Goal: Transaction & Acquisition: Purchase product/service

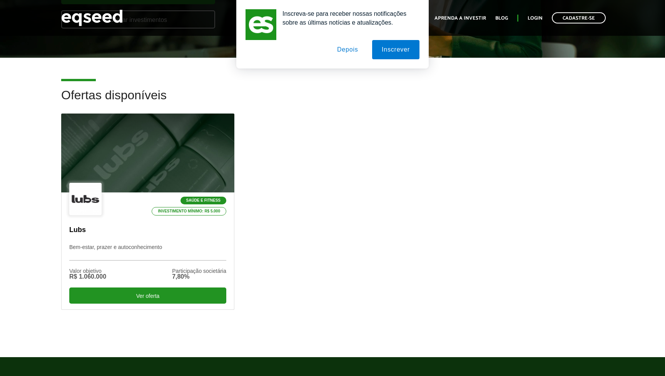
scroll to position [163, 0]
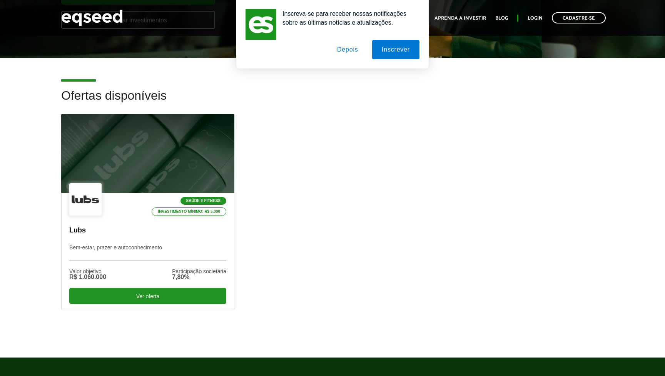
click at [347, 52] on button "Depois" at bounding box center [347, 49] width 40 height 19
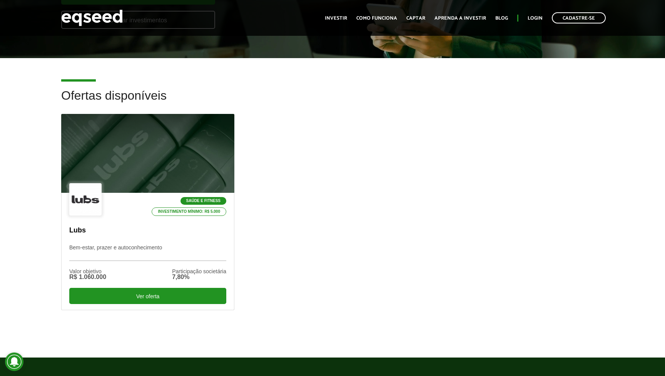
click at [339, 108] on h2 "Ofertas disponíveis" at bounding box center [332, 101] width 542 height 25
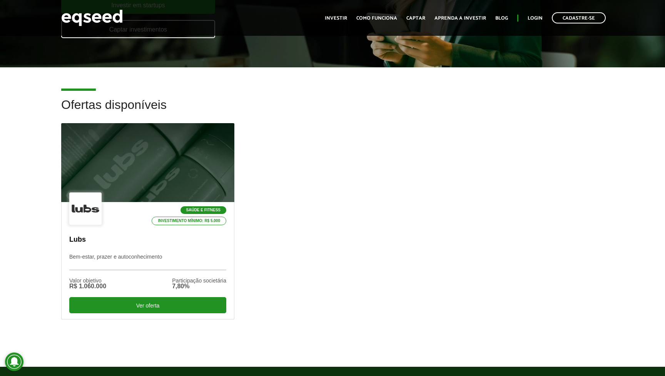
scroll to position [151, 0]
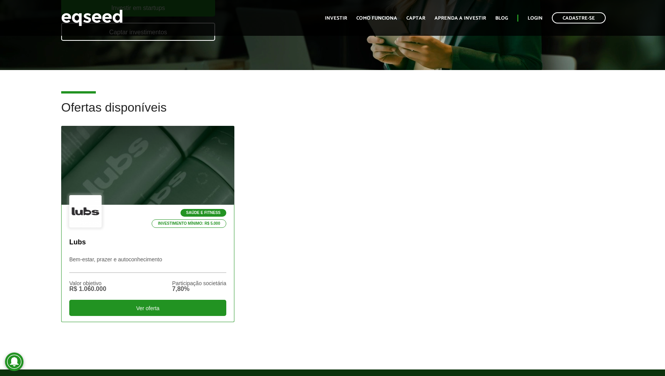
click at [125, 197] on div "Saúde e Fitness Investimento mínimo: R$ 5.000" at bounding box center [147, 211] width 157 height 33
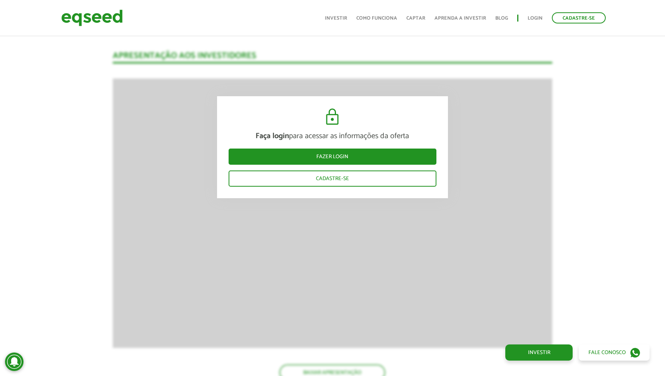
scroll to position [628, 0]
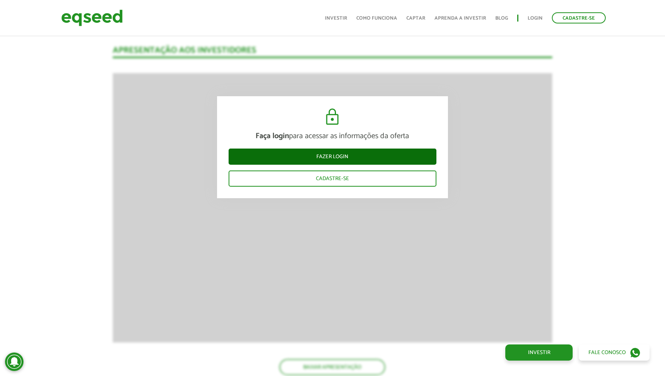
click at [305, 154] on link "Fazer login" at bounding box center [333, 157] width 208 height 16
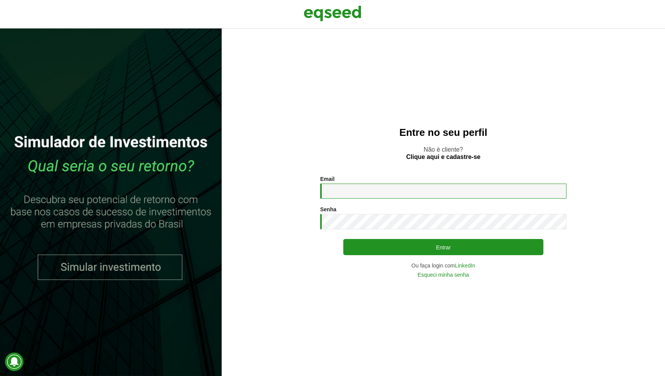
type input "**********"
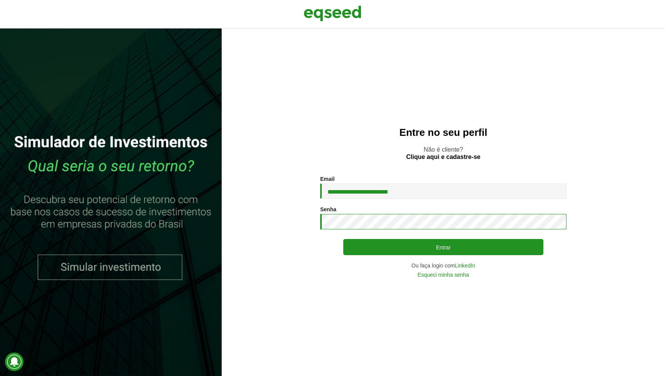
click at [443, 247] on button "Entrar" at bounding box center [443, 247] width 200 height 16
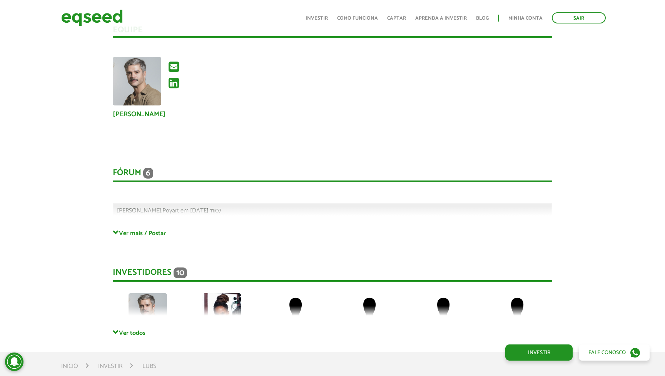
scroll to position [1520, 0]
click at [130, 329] on link "Ver todos" at bounding box center [332, 332] width 439 height 7
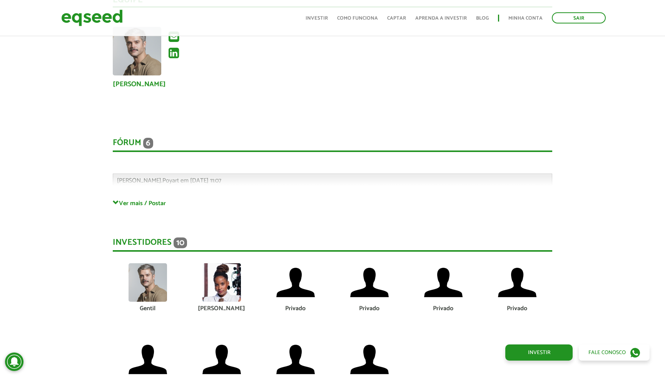
scroll to position [1546, 0]
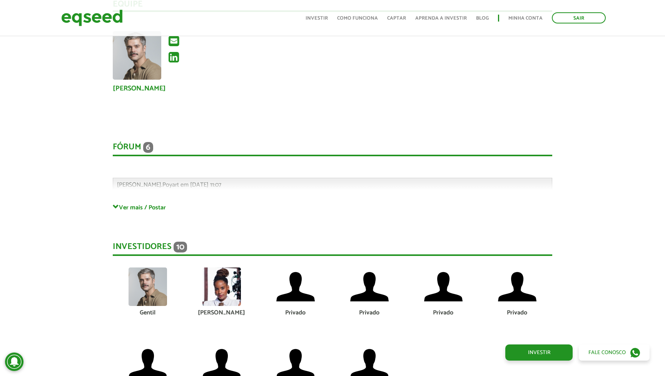
click at [139, 204] on link "Ver mais / Postar" at bounding box center [332, 207] width 439 height 7
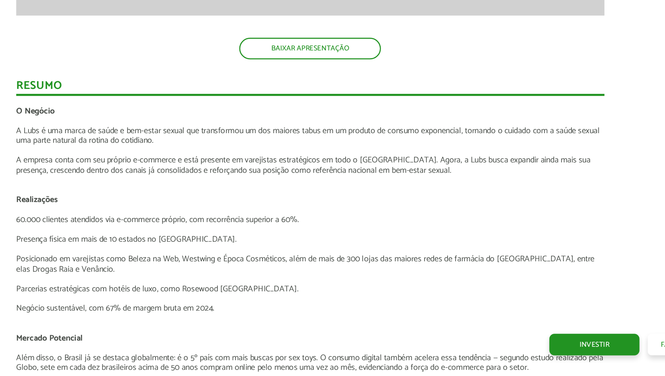
scroll to position [767, 6]
